Goal: Task Accomplishment & Management: Manage account settings

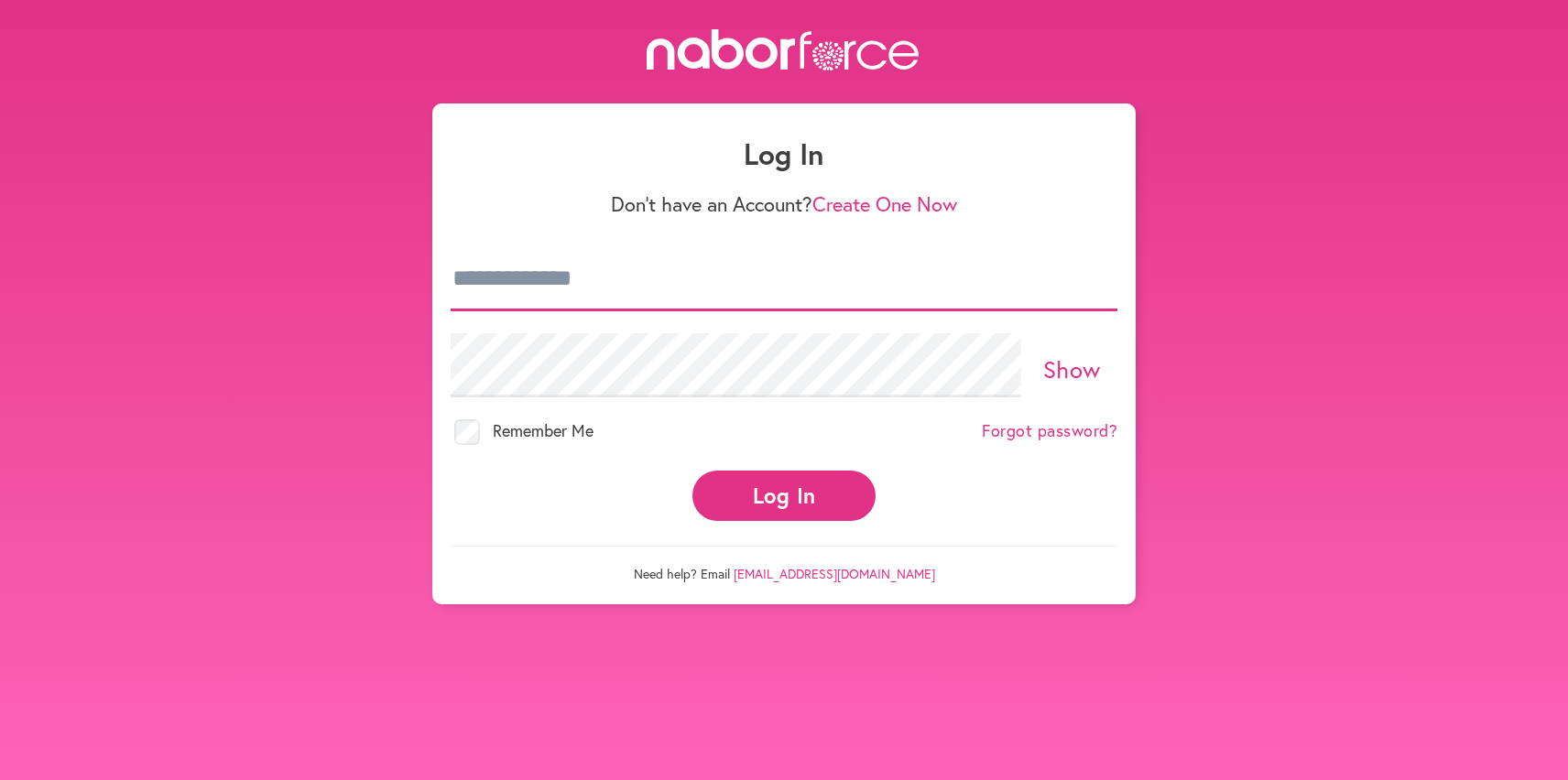
click at [545, 289] on input "email" at bounding box center [784, 279] width 667 height 65
type input "**********"
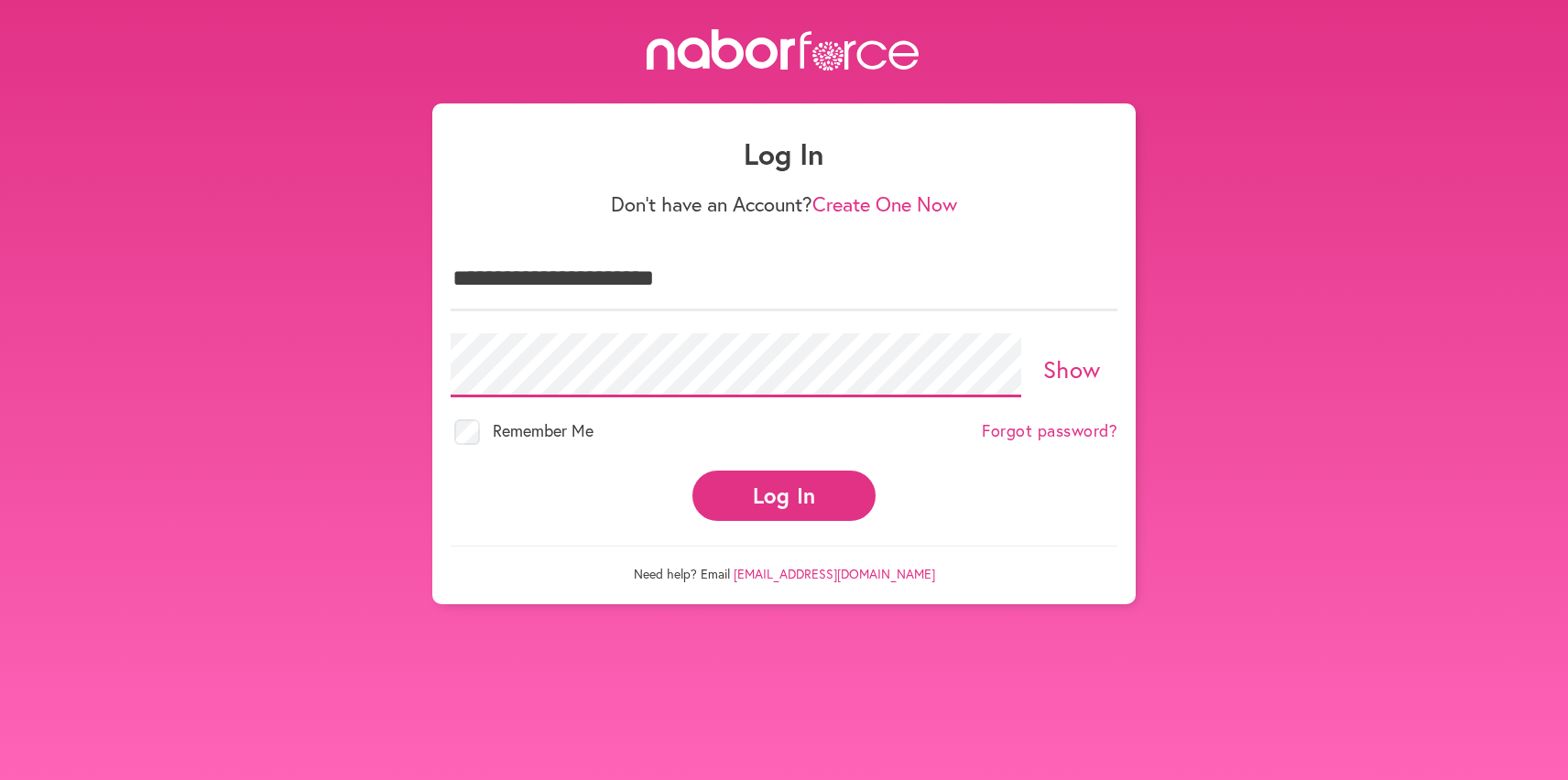
click at [693, 471] on button "Log In" at bounding box center [784, 496] width 184 height 51
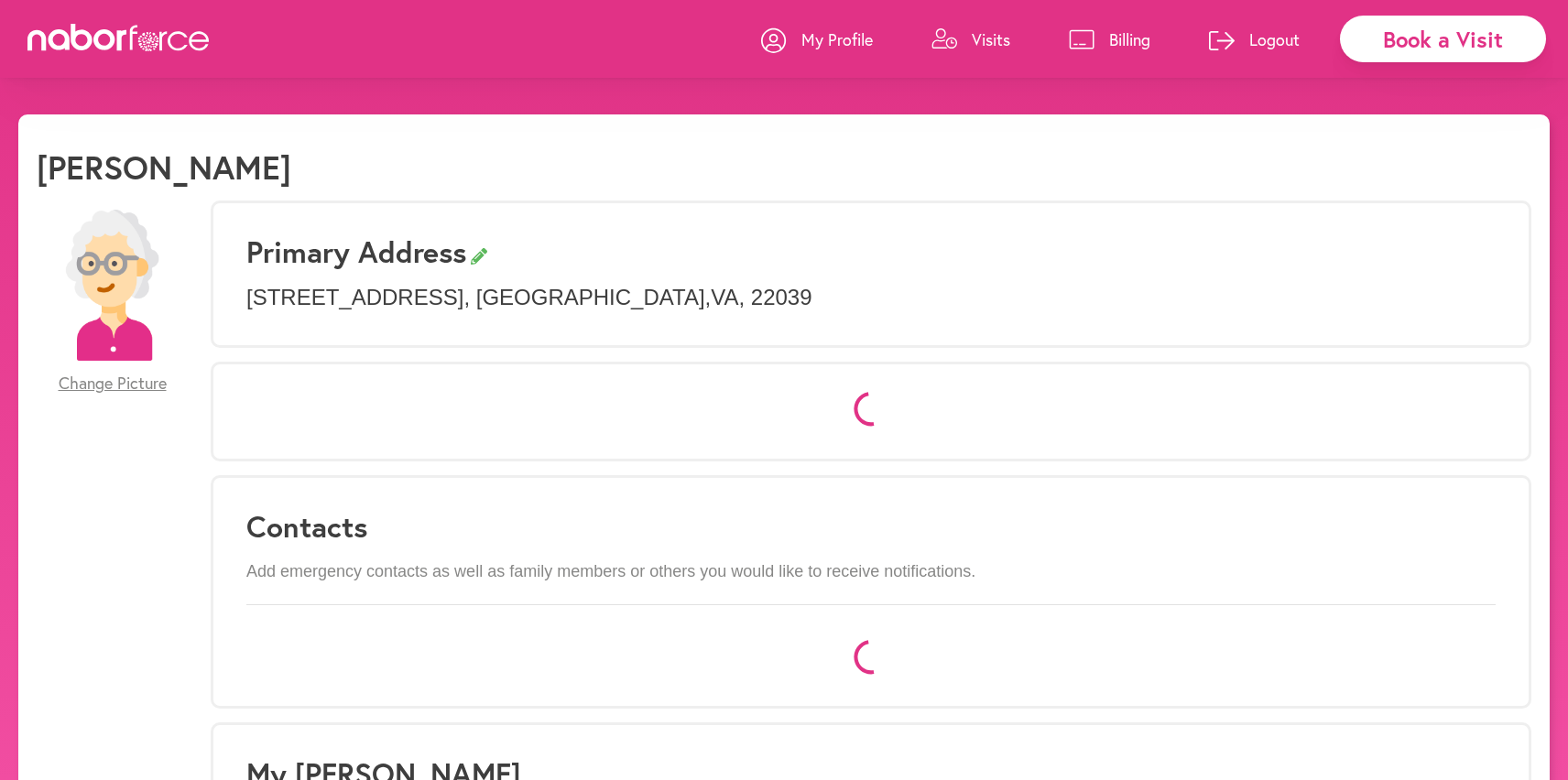
select select "*"
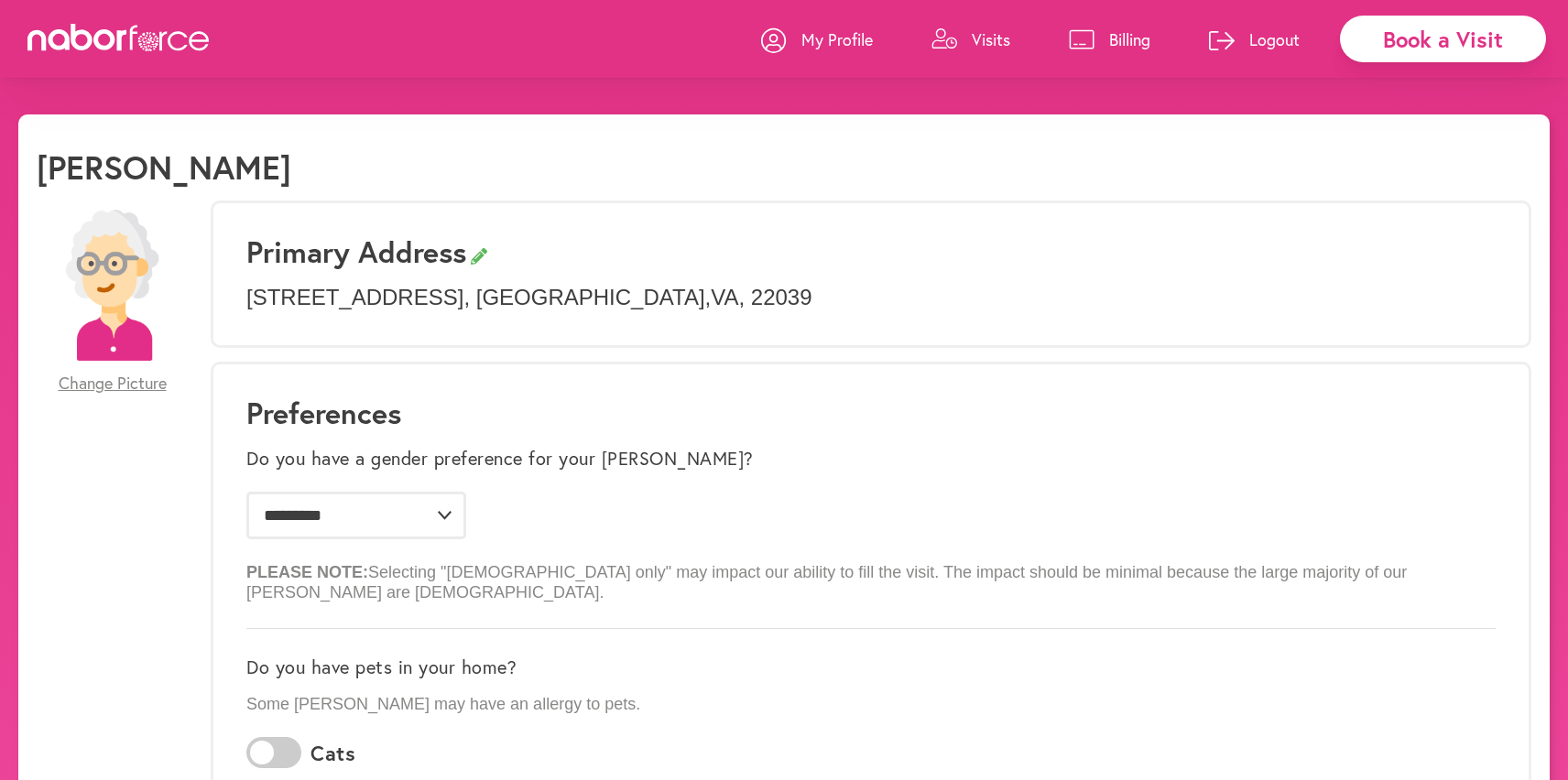
click at [972, 41] on p "Visits" at bounding box center [992, 40] width 39 height 22
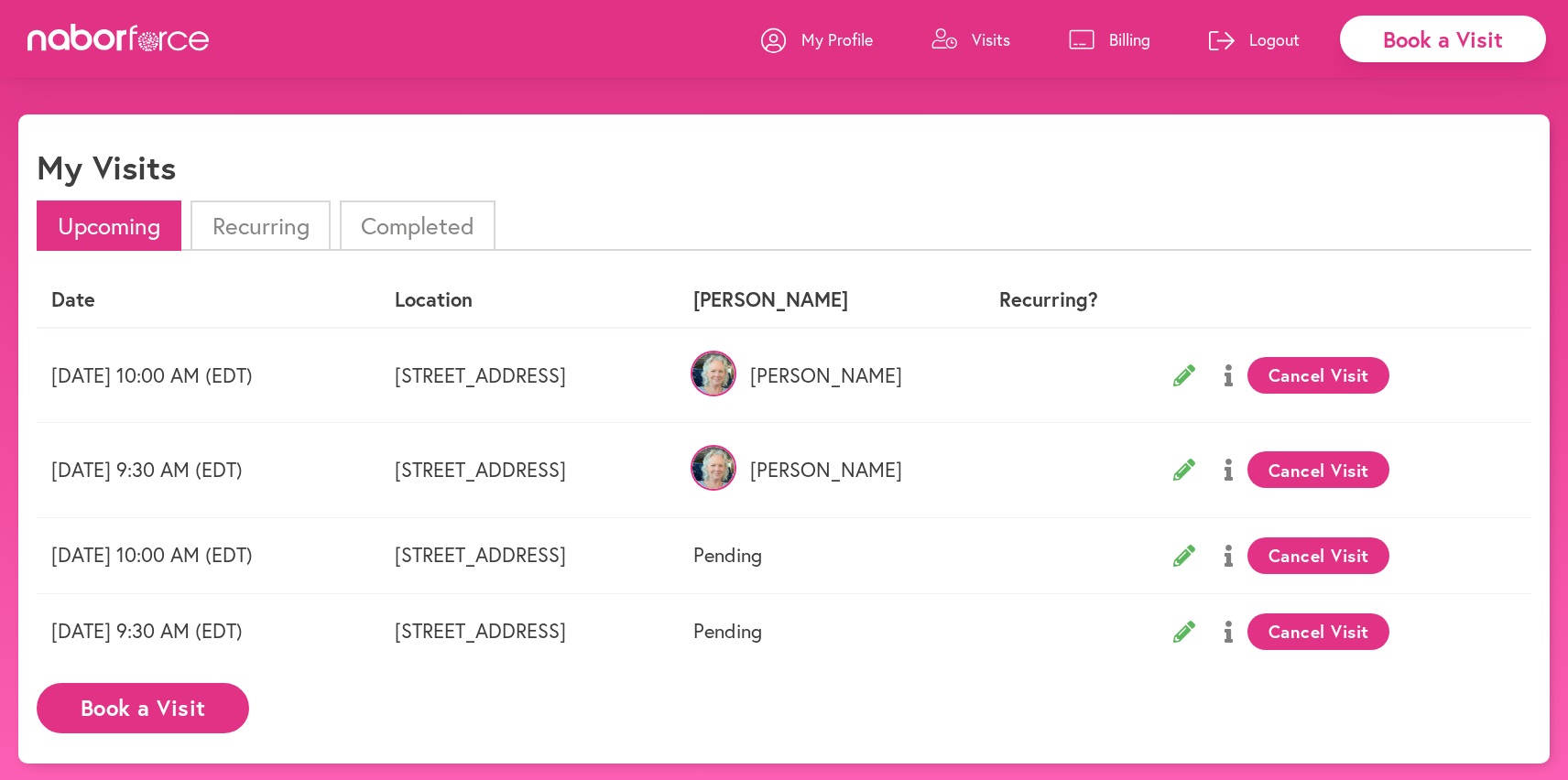
click at [1195, 373] on icon at bounding box center [1184, 375] width 22 height 22
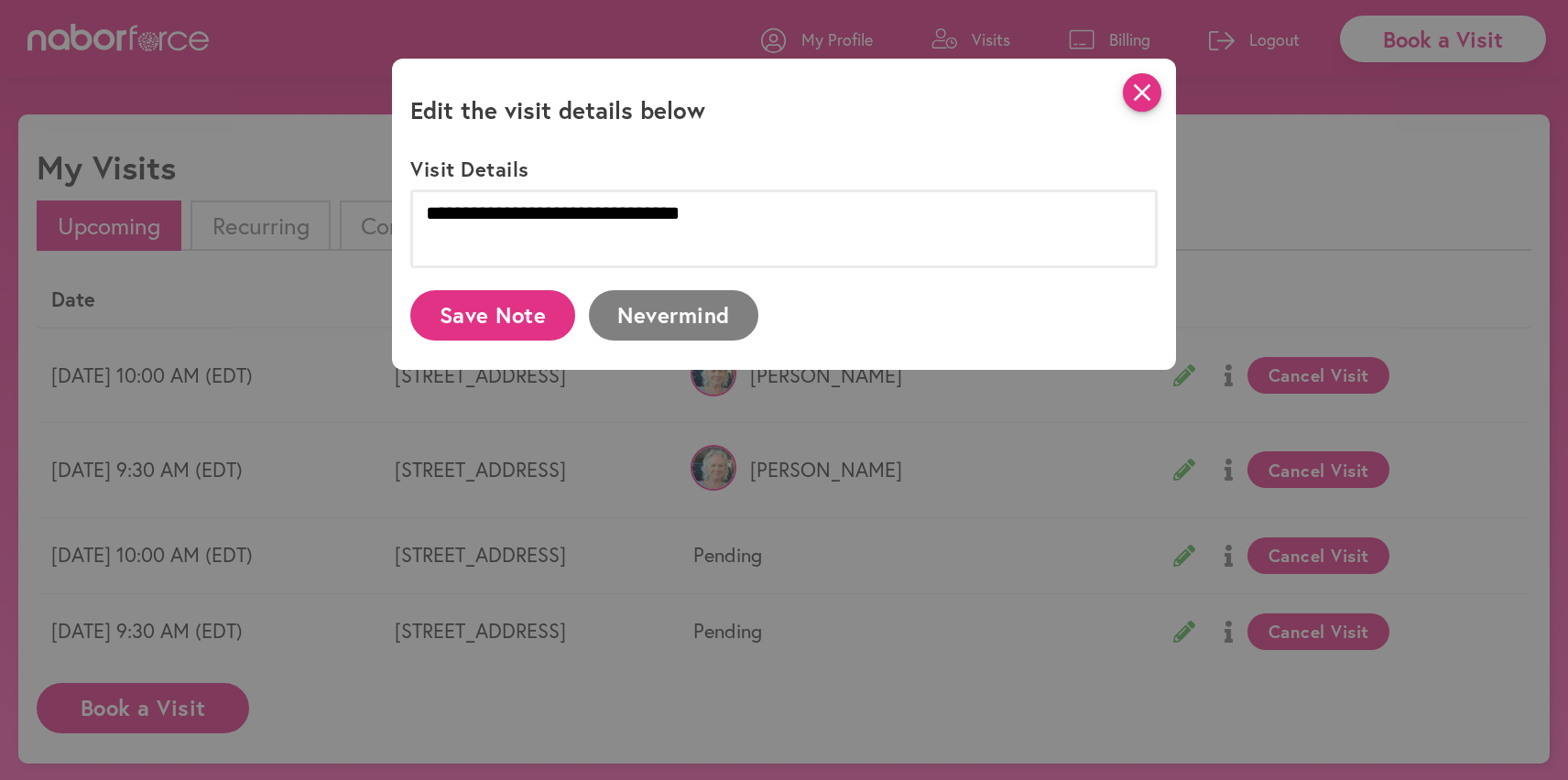
click at [1138, 89] on icon "close" at bounding box center [1143, 92] width 39 height 39
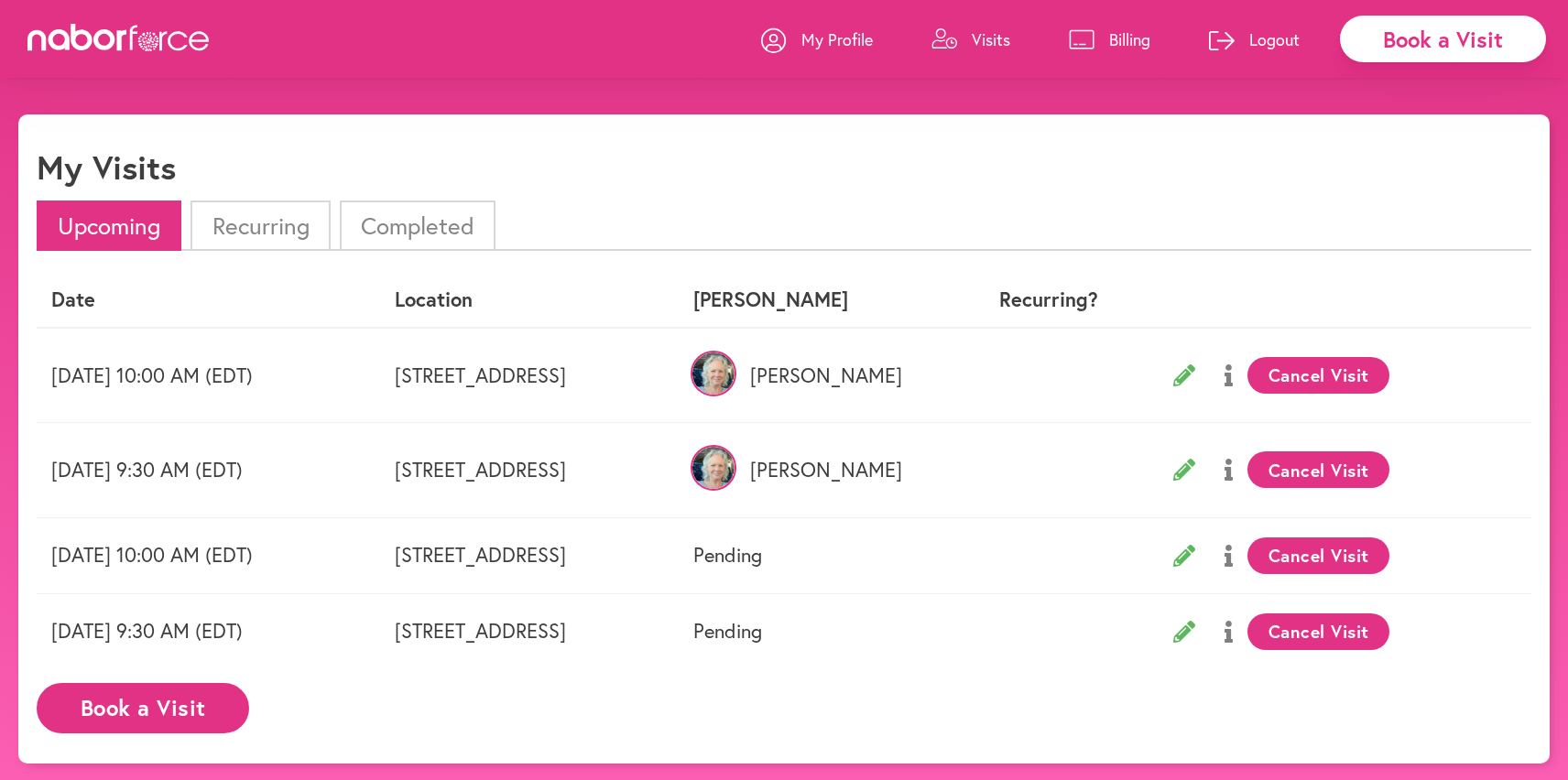
click at [1274, 35] on p "Logout" at bounding box center [1275, 40] width 51 height 22
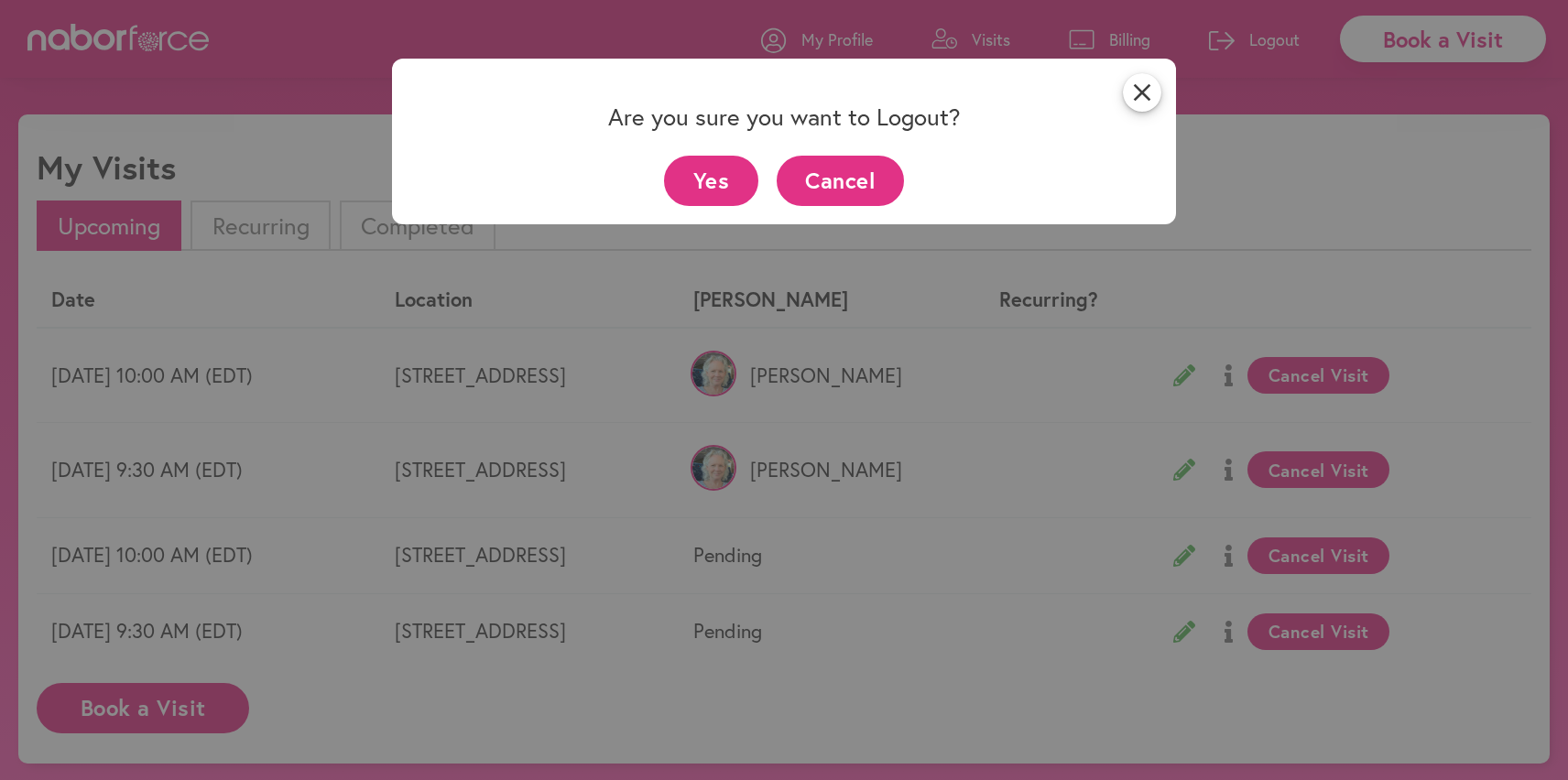
click at [732, 171] on button "Yes" at bounding box center [711, 181] width 94 height 51
